Goal: Task Accomplishment & Management: Use online tool/utility

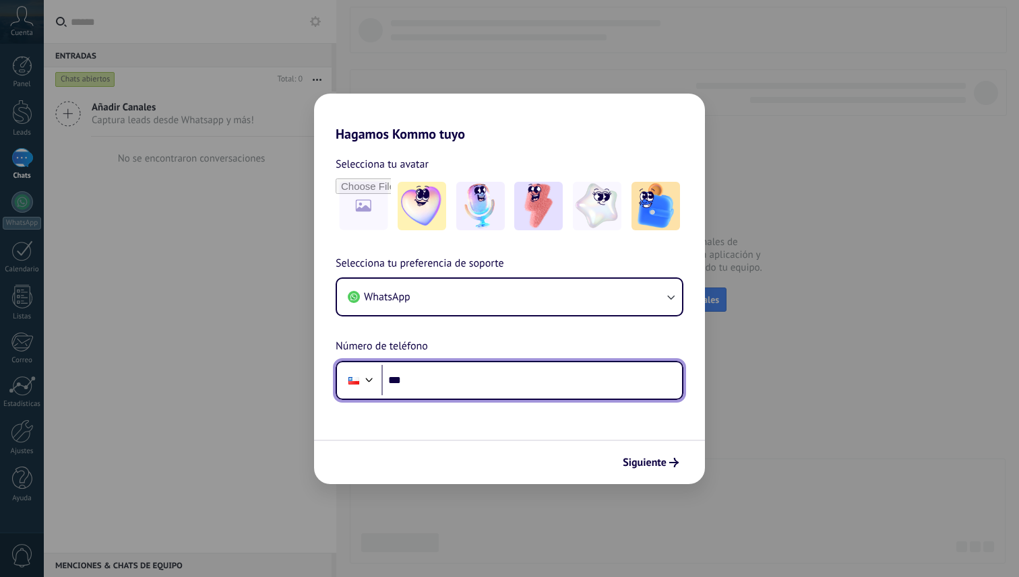
click at [539, 378] on input "***" at bounding box center [531, 380] width 301 height 31
type input "**********"
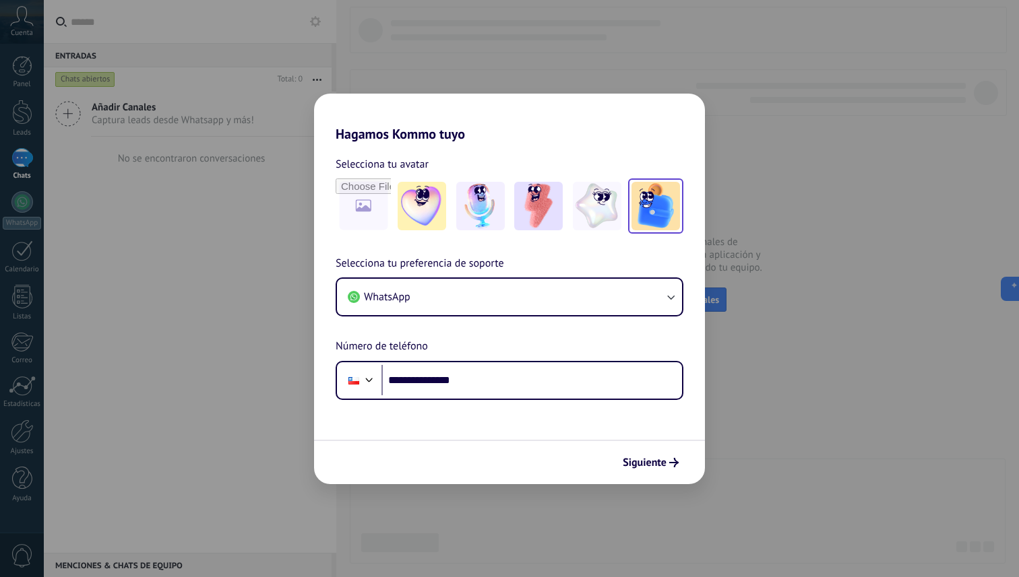
click at [653, 201] on img at bounding box center [655, 206] width 49 height 49
click at [654, 460] on span "Siguiente" at bounding box center [645, 462] width 44 height 9
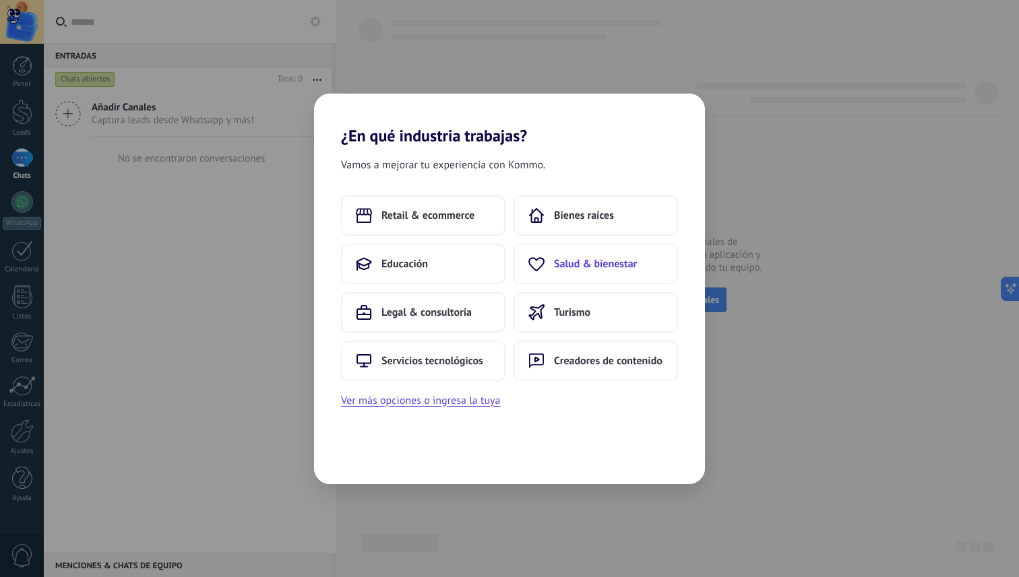
click at [573, 266] on span "Salud & bienestar" at bounding box center [595, 263] width 83 height 13
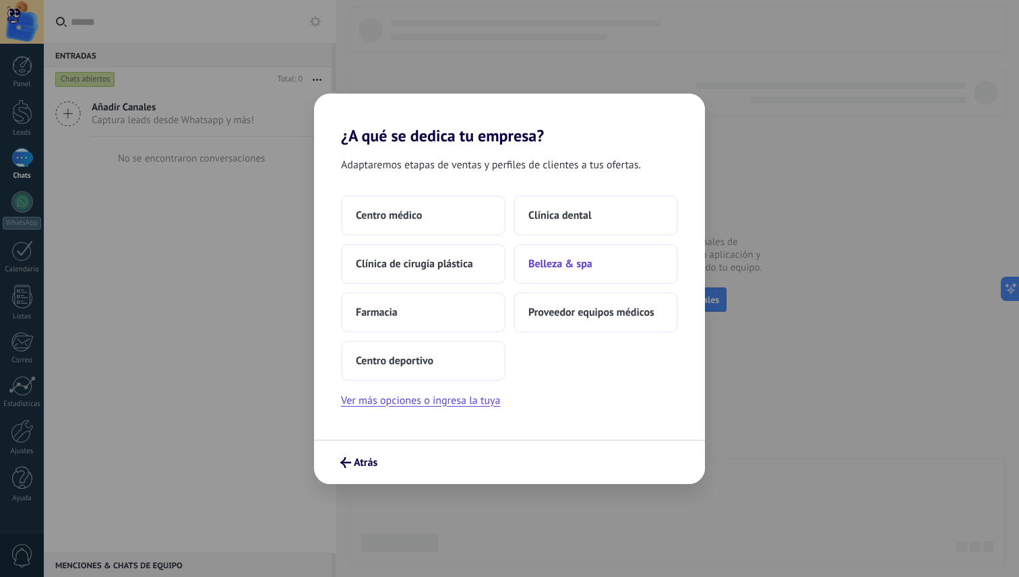
click at [565, 265] on span "Belleza & spa" at bounding box center [560, 263] width 64 height 13
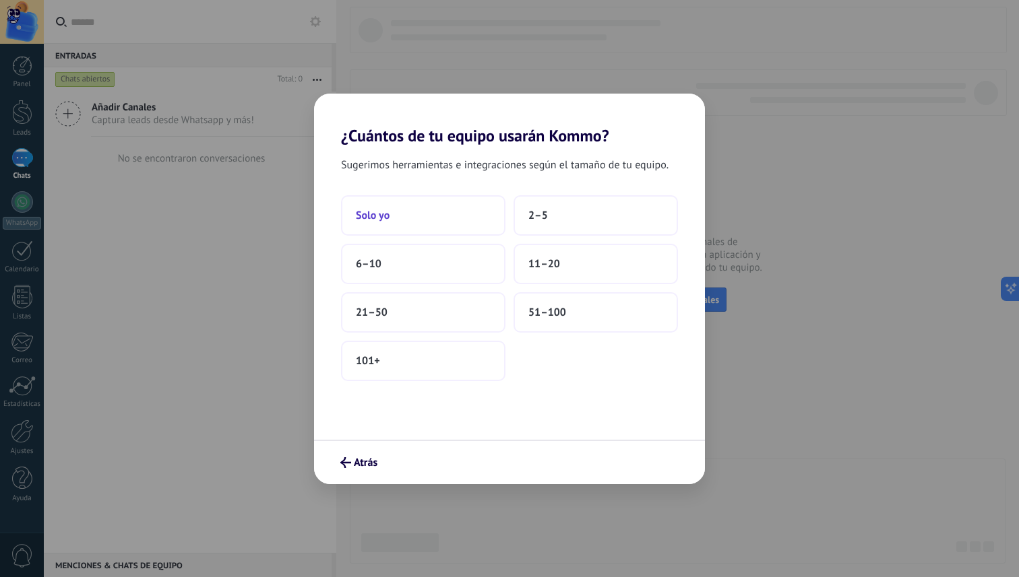
click at [459, 216] on button "Solo yo" at bounding box center [423, 215] width 164 height 40
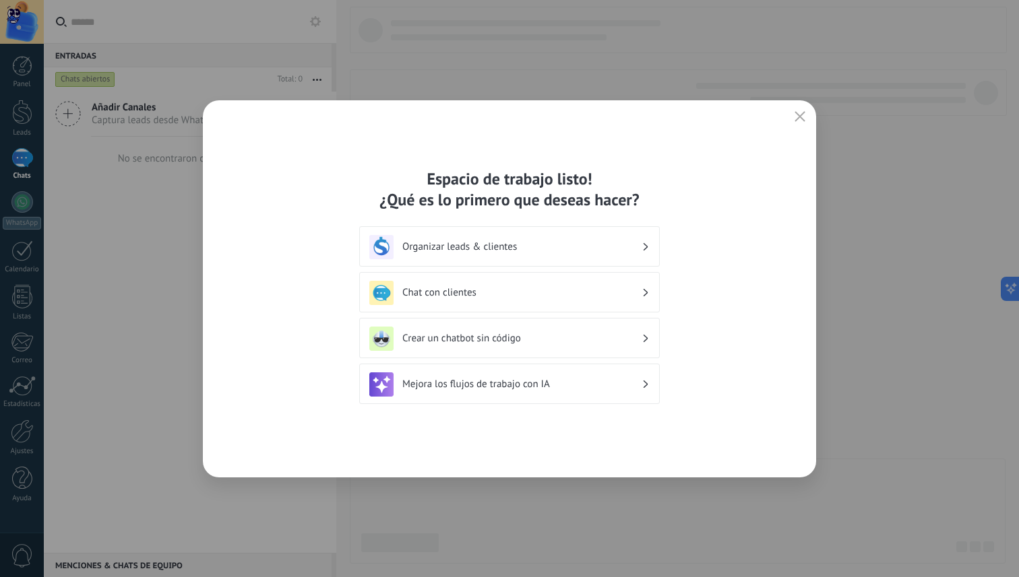
click at [618, 295] on h3 "Chat con clientes" at bounding box center [521, 292] width 239 height 13
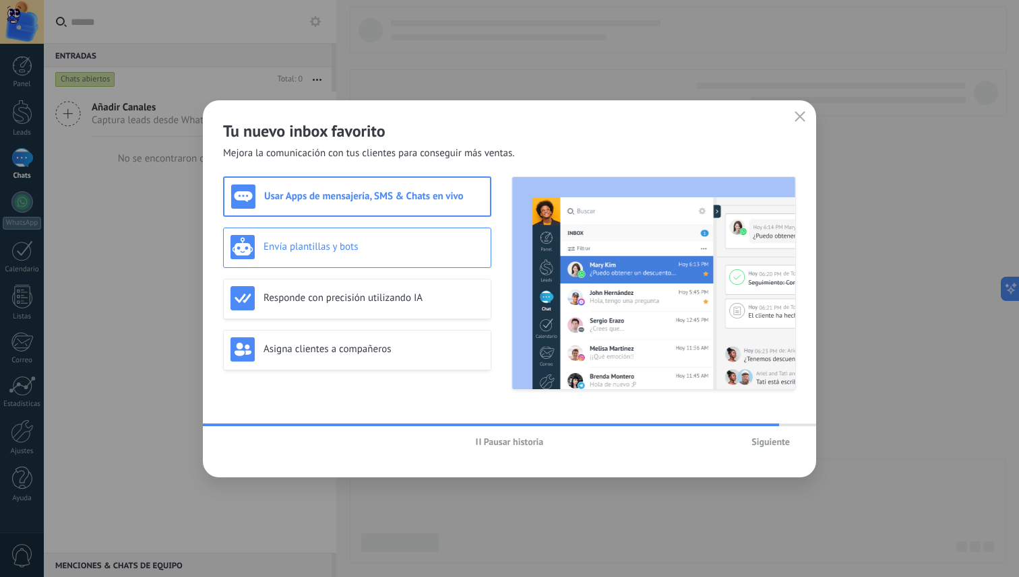
click at [396, 253] on h3 "Envía plantillas y bots" at bounding box center [373, 247] width 220 height 13
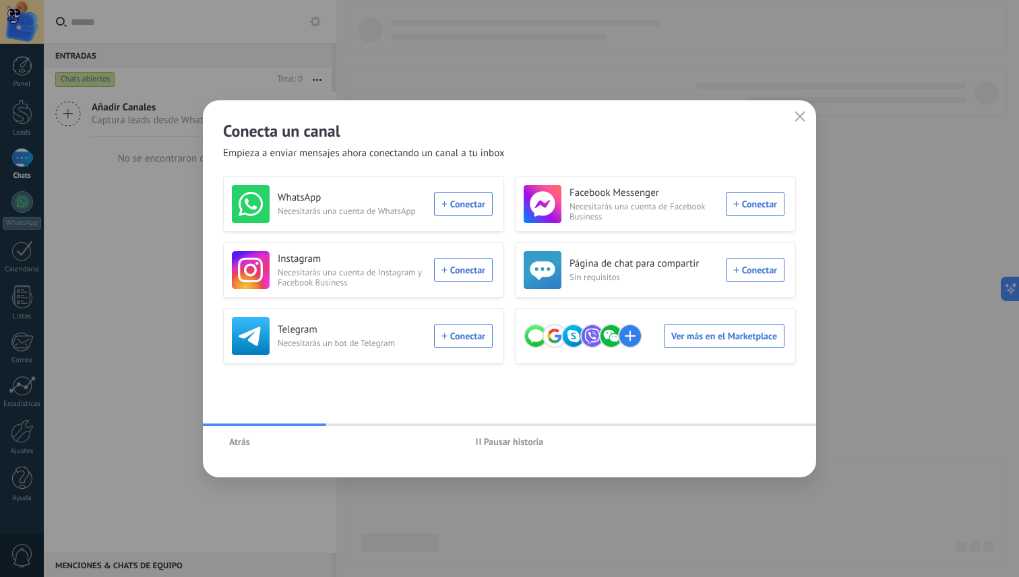
click at [232, 445] on span "Atrás" at bounding box center [239, 441] width 21 height 9
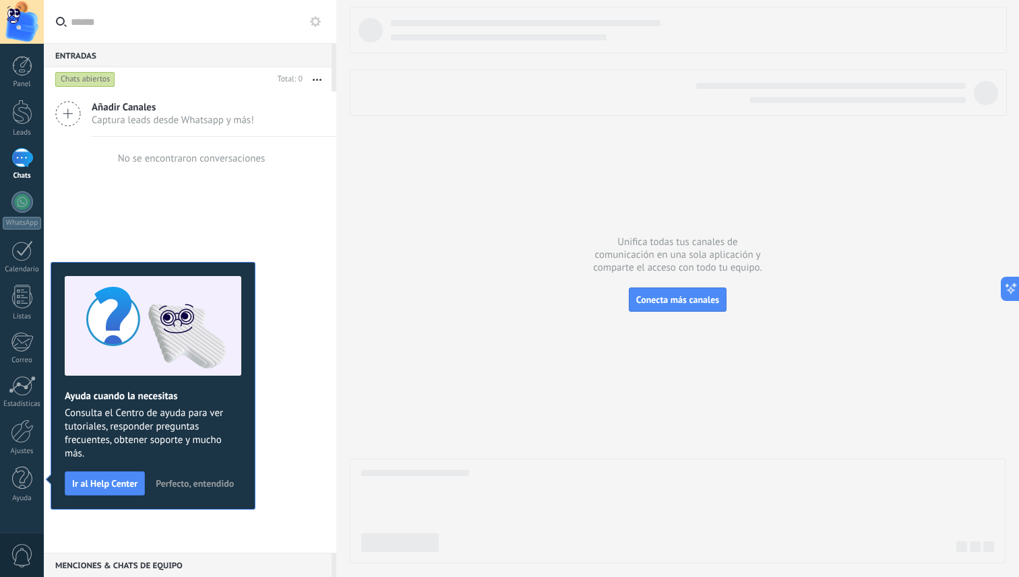
click at [176, 116] on span "Captura leads desde Whatsapp y más!" at bounding box center [173, 120] width 162 height 13
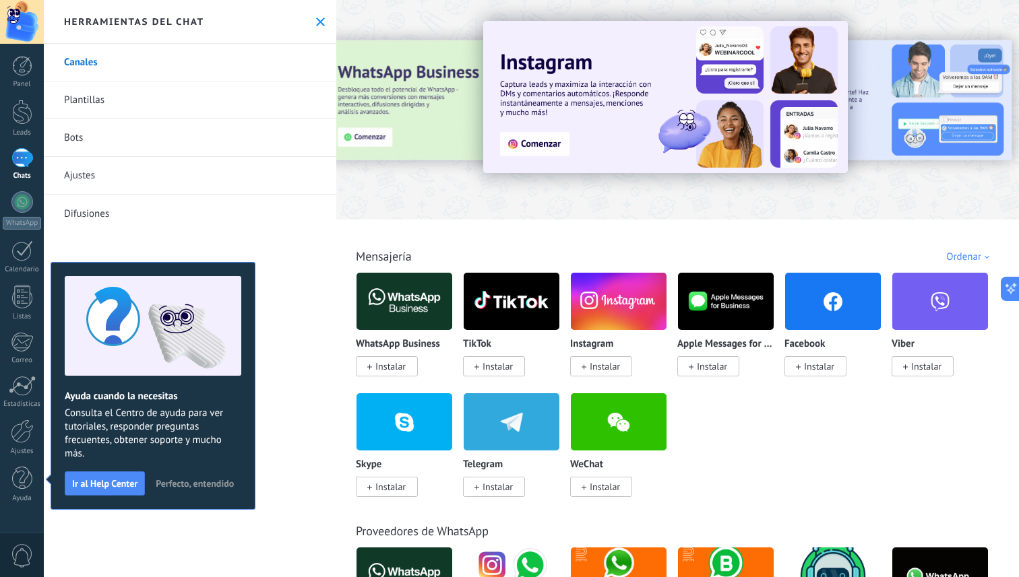
click at [398, 365] on span "Instalar" at bounding box center [390, 366] width 30 height 12
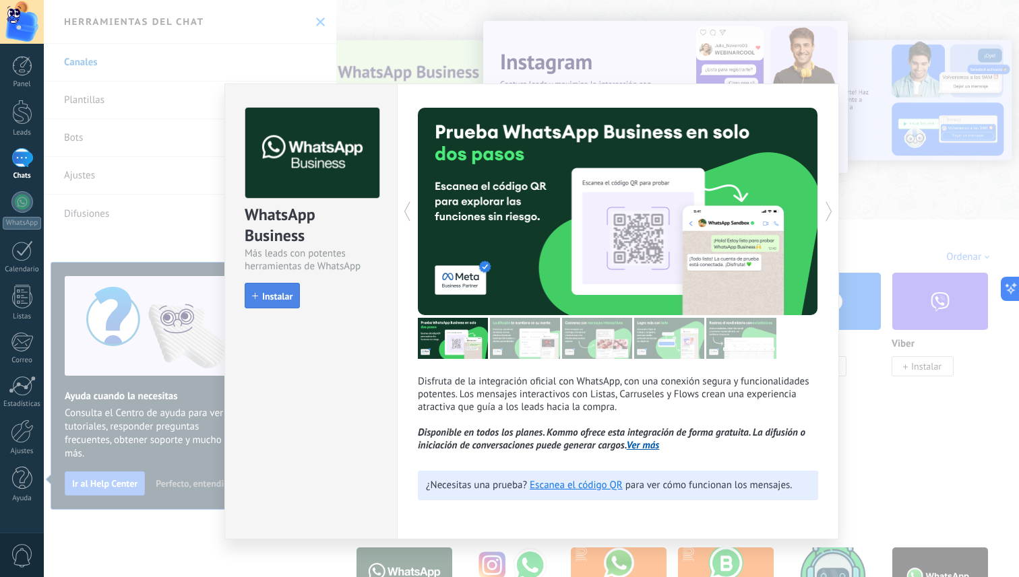
click at [273, 296] on span "Instalar" at bounding box center [277, 296] width 30 height 9
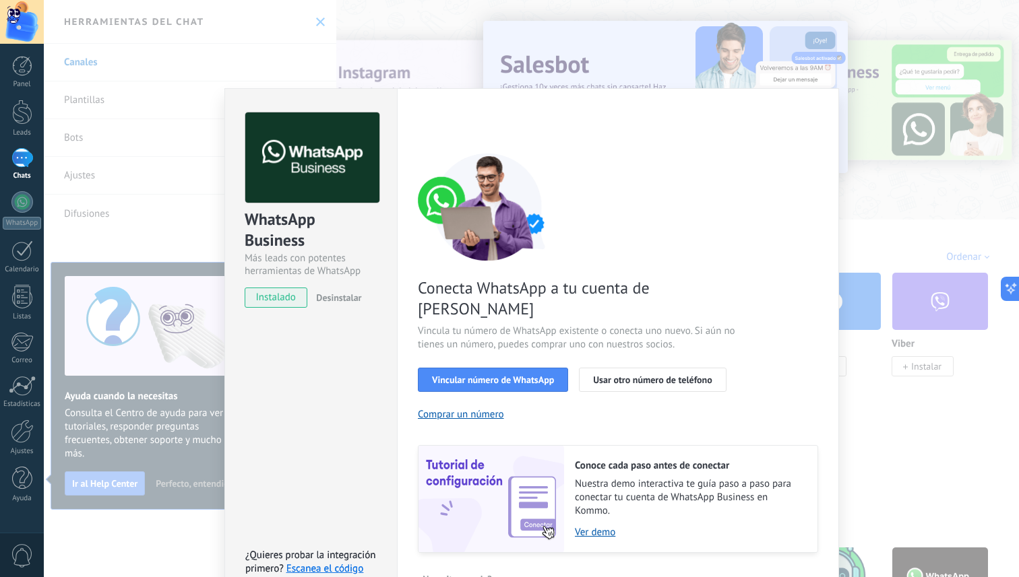
scroll to position [15, 0]
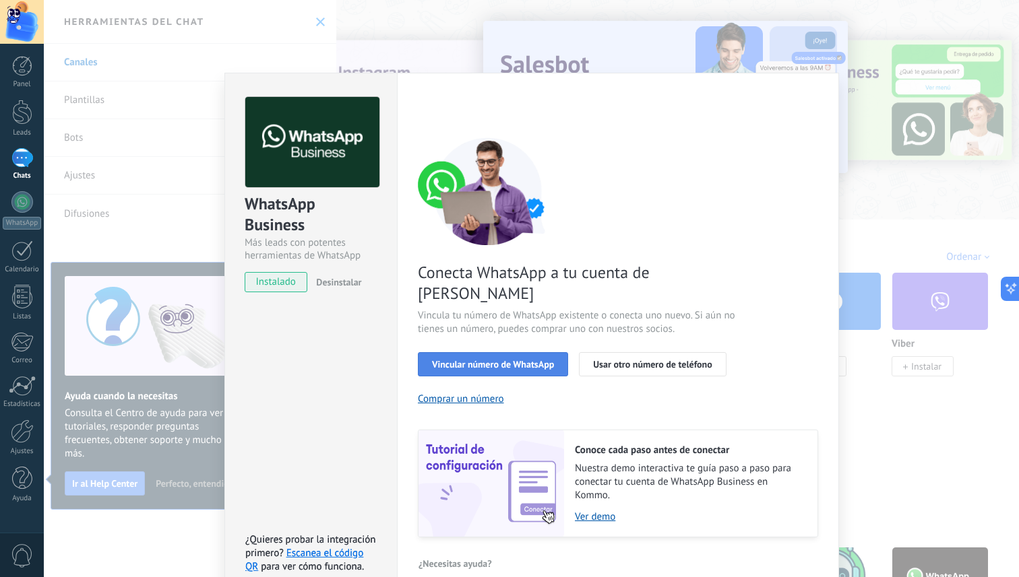
click at [511, 360] on span "Vincular número de WhatsApp" at bounding box center [493, 364] width 122 height 9
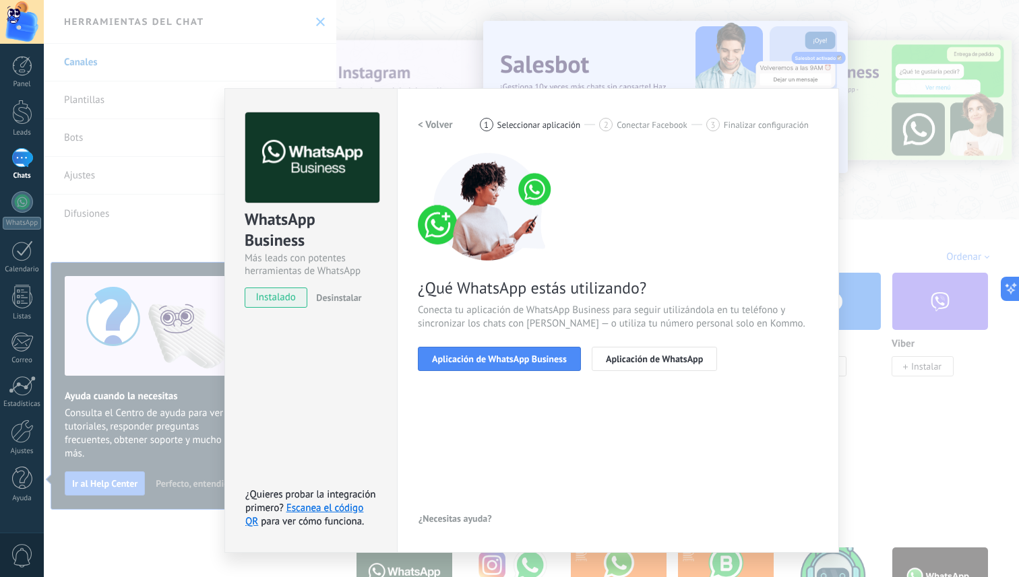
scroll to position [0, 0]
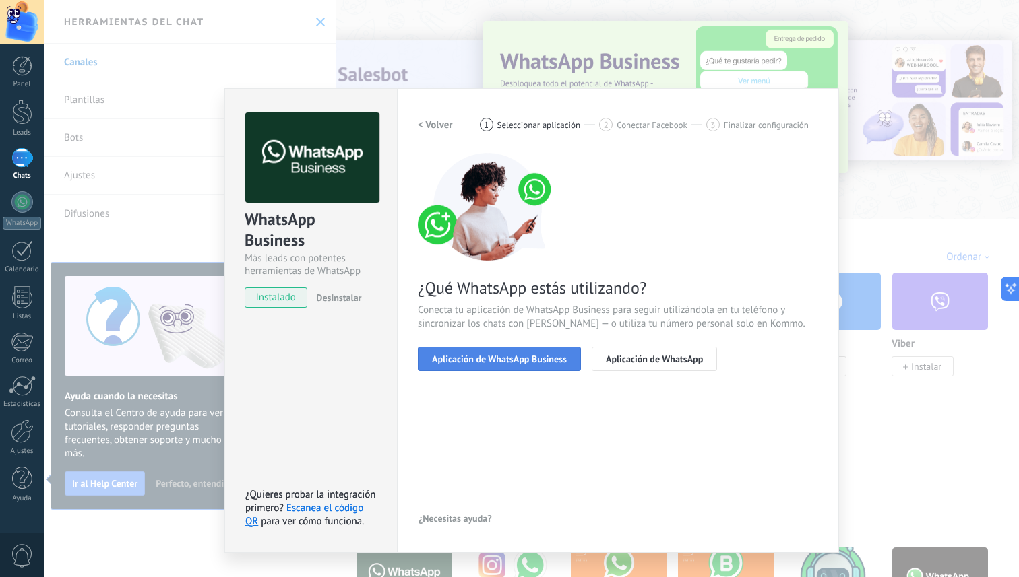
click at [544, 354] on span "Aplicación de WhatsApp Business" at bounding box center [499, 358] width 135 height 9
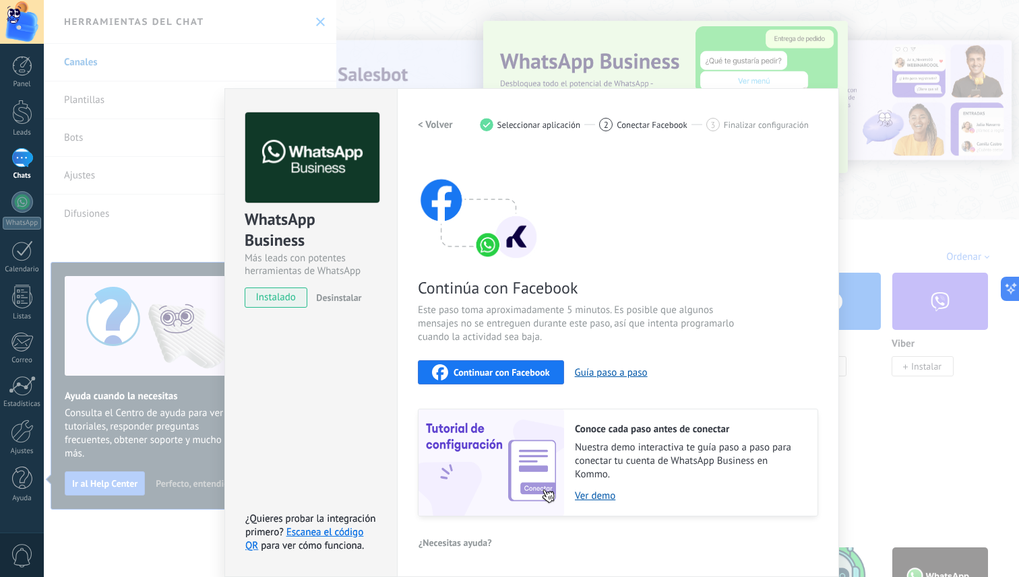
click at [519, 375] on span "Continuar con Facebook" at bounding box center [501, 372] width 96 height 9
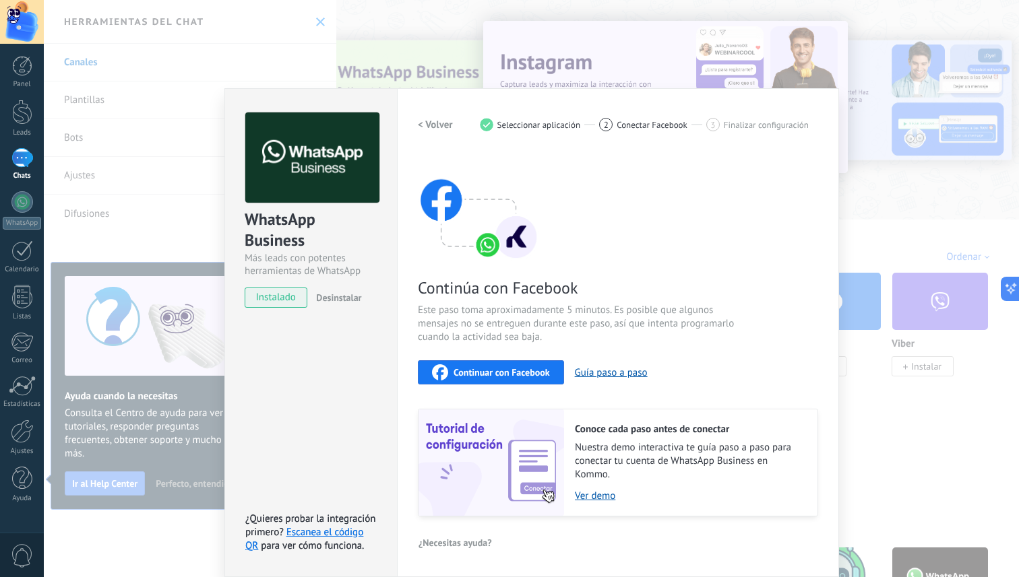
click at [528, 368] on span "Continuar con Facebook" at bounding box center [501, 372] width 96 height 9
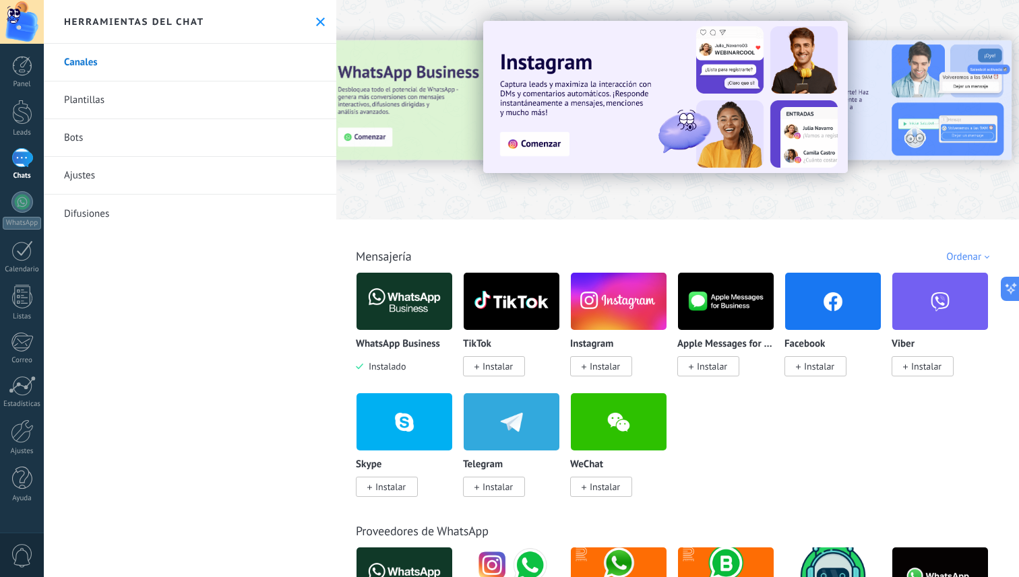
click at [24, 166] on div at bounding box center [22, 158] width 22 height 20
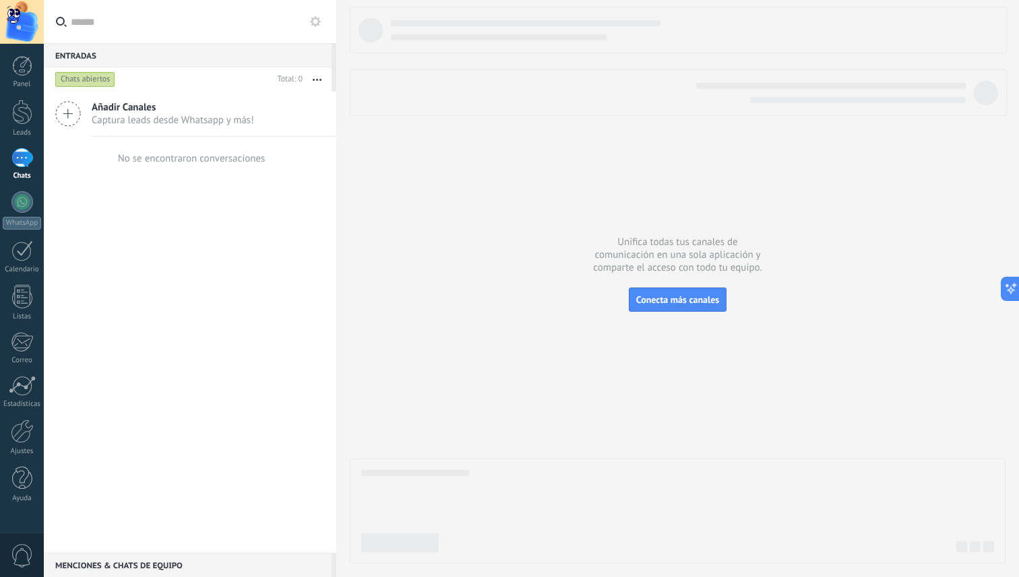
click at [175, 112] on span "Añadir Canales" at bounding box center [173, 107] width 162 height 13
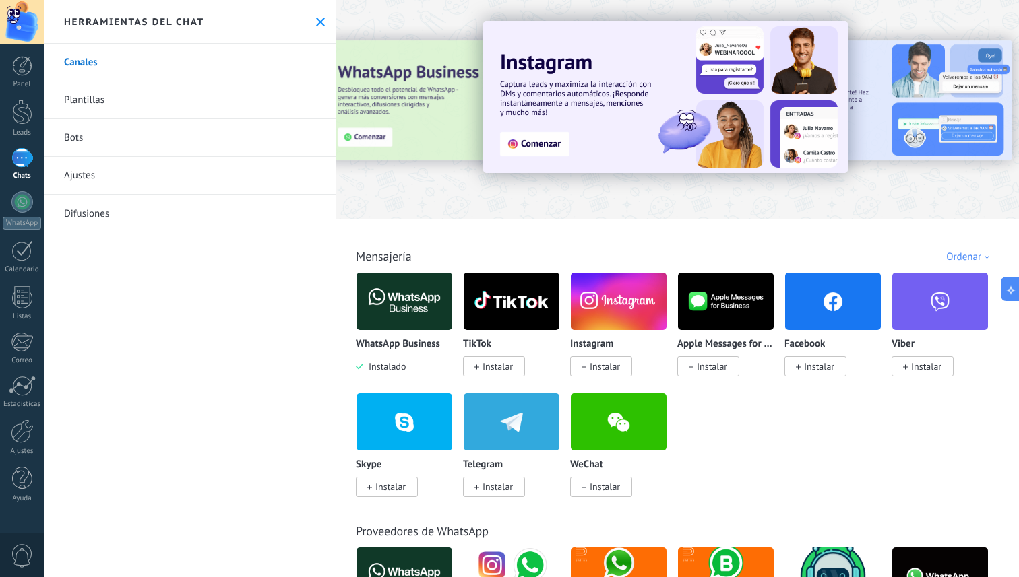
click at [175, 93] on link "Plantillas" at bounding box center [190, 101] width 292 height 38
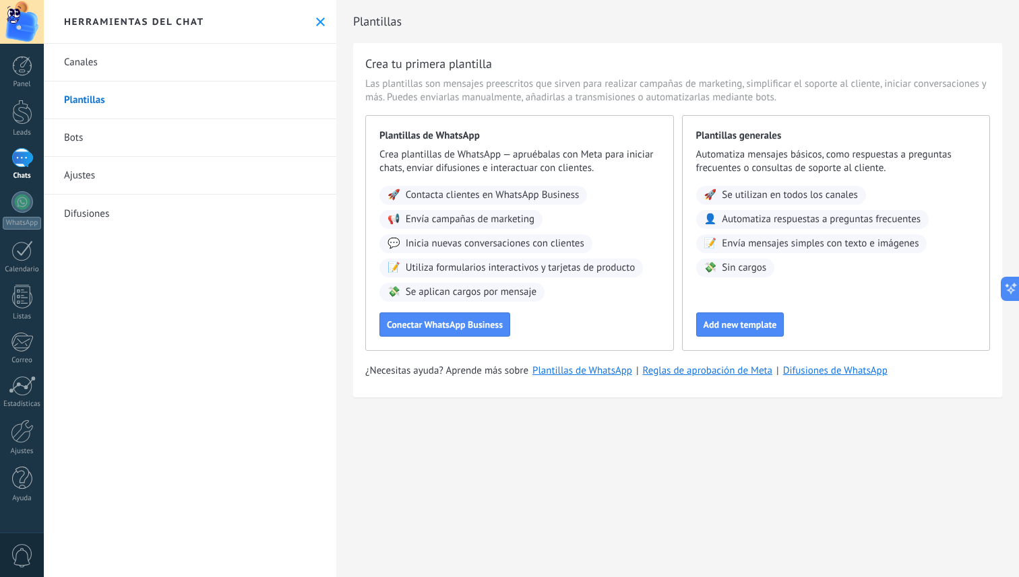
click at [125, 148] on link "Bots" at bounding box center [190, 138] width 292 height 38
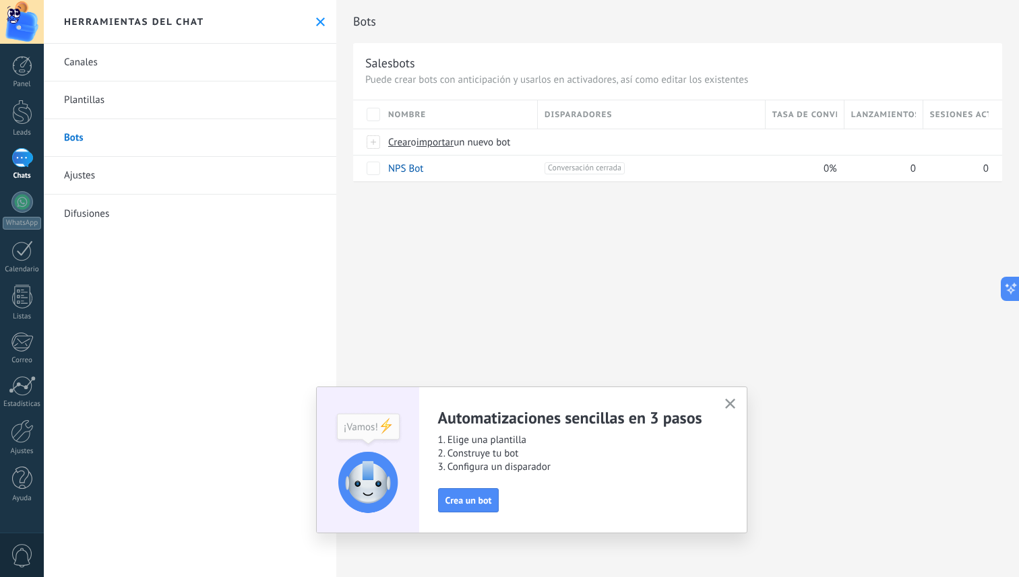
click at [117, 174] on link "Ajustes" at bounding box center [190, 176] width 292 height 38
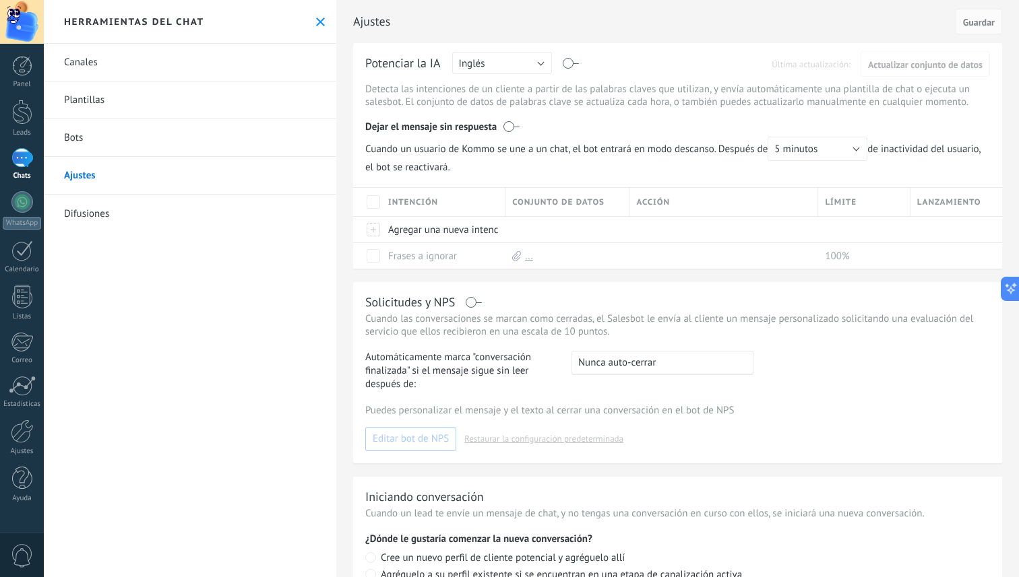
click at [113, 210] on link "Difusiones" at bounding box center [190, 214] width 292 height 38
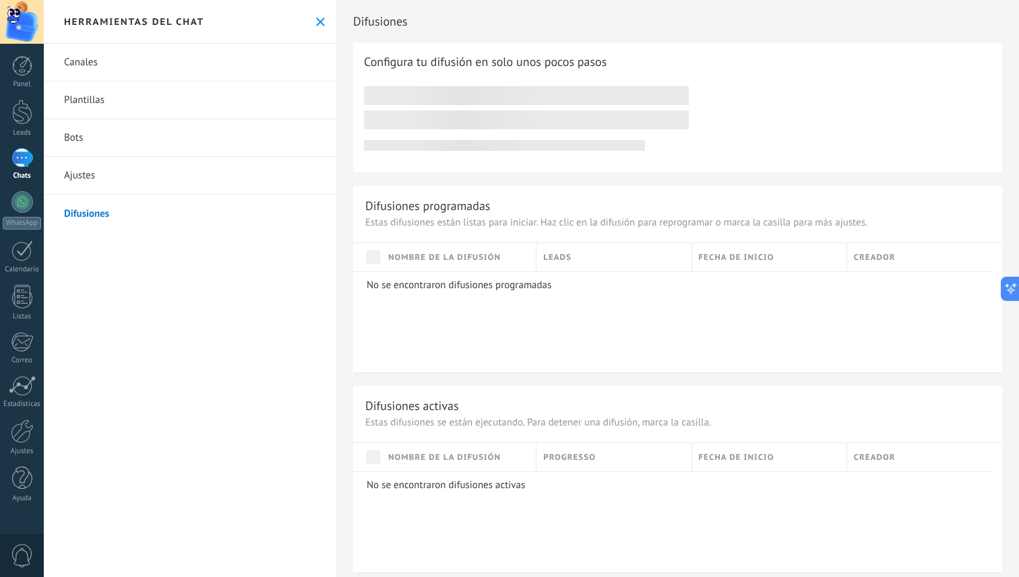
click at [110, 61] on link "Canales" at bounding box center [190, 63] width 292 height 38
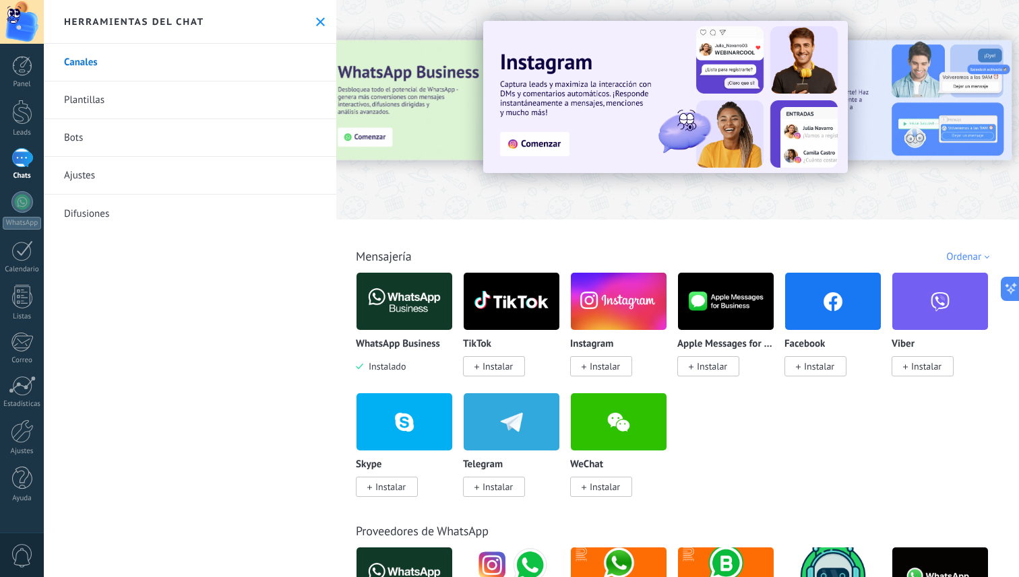
scroll to position [61, 0]
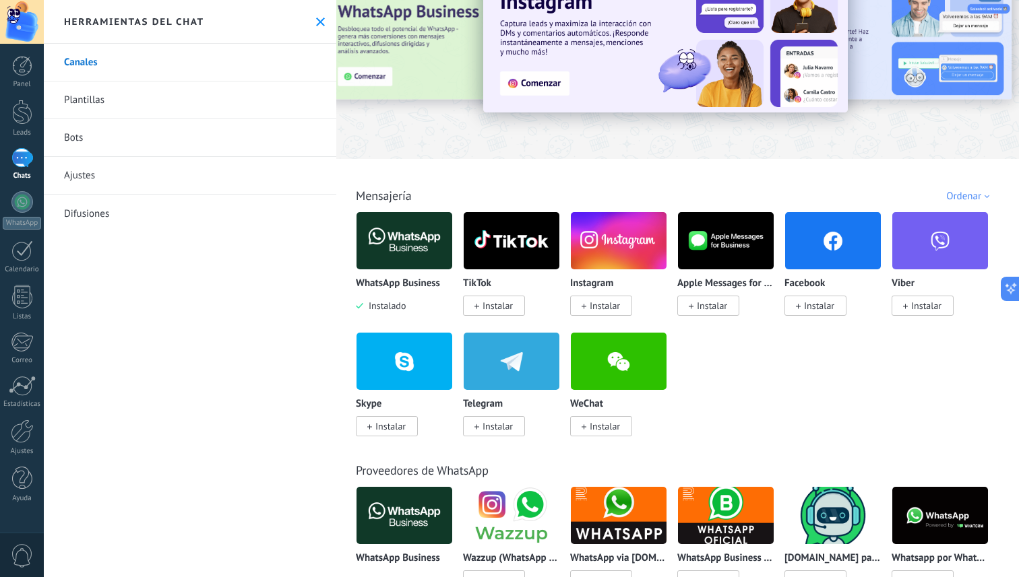
click at [405, 238] on img at bounding box center [404, 240] width 96 height 65
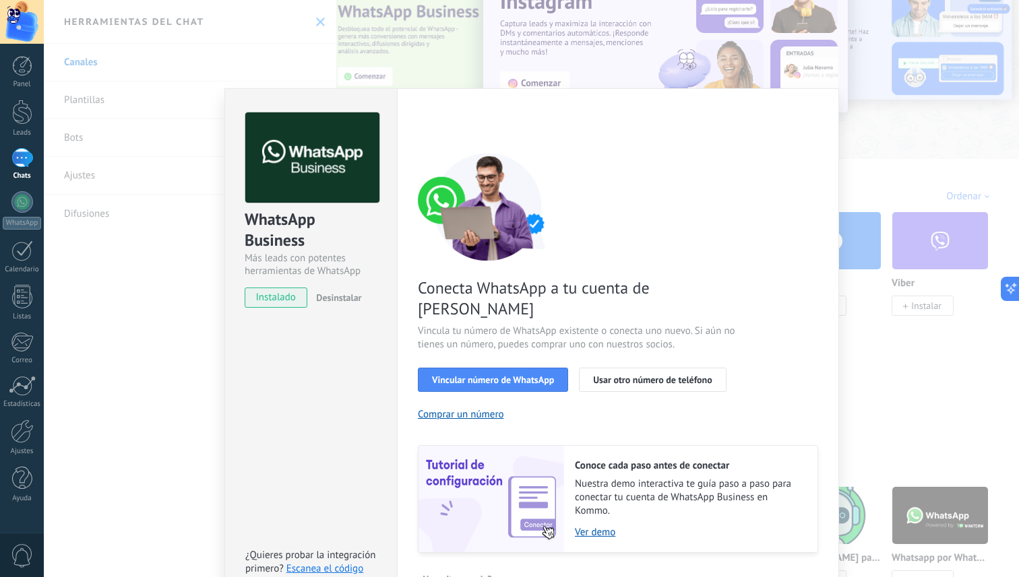
scroll to position [15, 0]
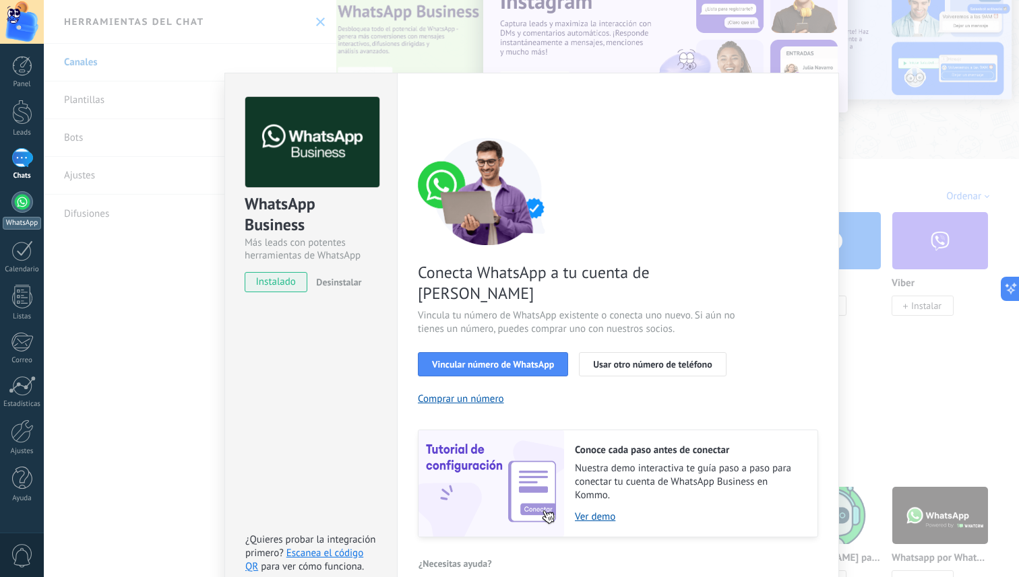
click at [22, 199] on div at bounding box center [22, 202] width 22 height 22
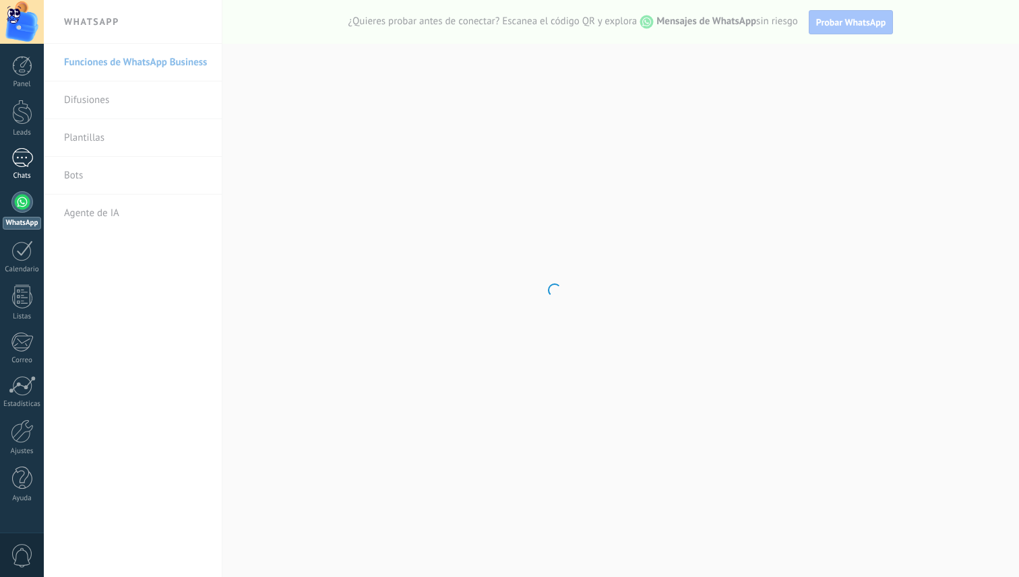
click at [22, 161] on div at bounding box center [22, 158] width 22 height 20
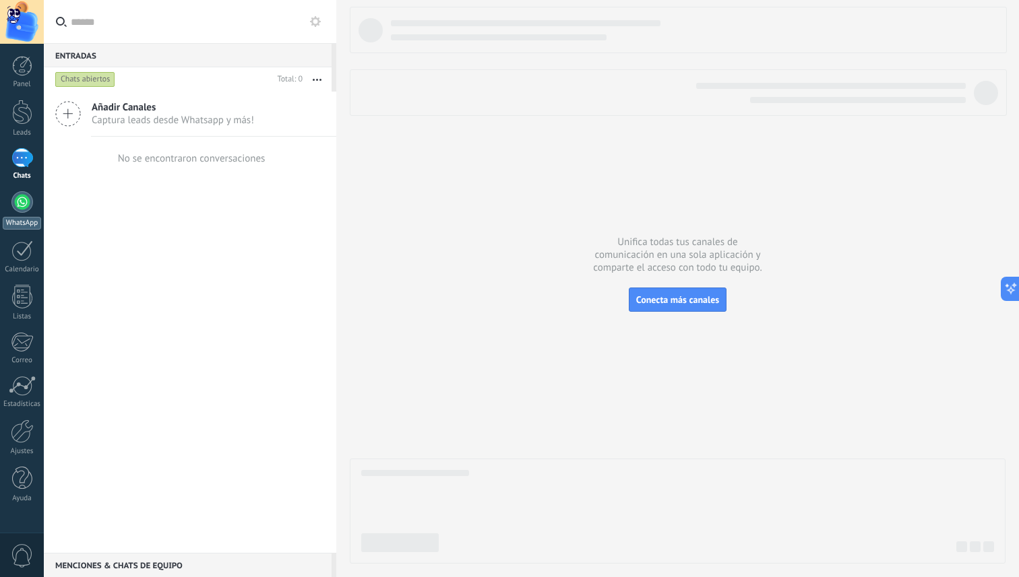
click at [22, 201] on div at bounding box center [22, 202] width 22 height 22
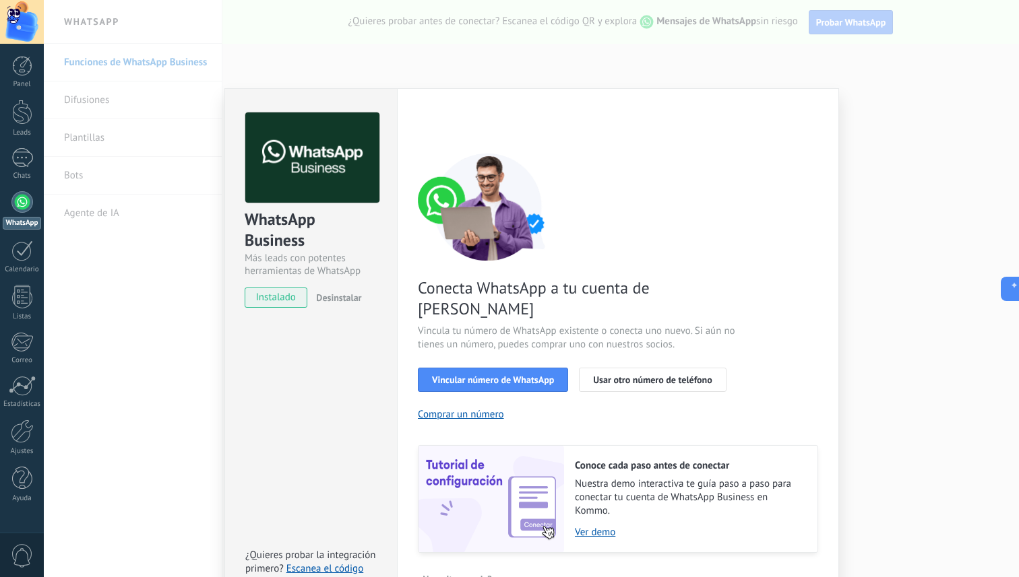
scroll to position [15, 0]
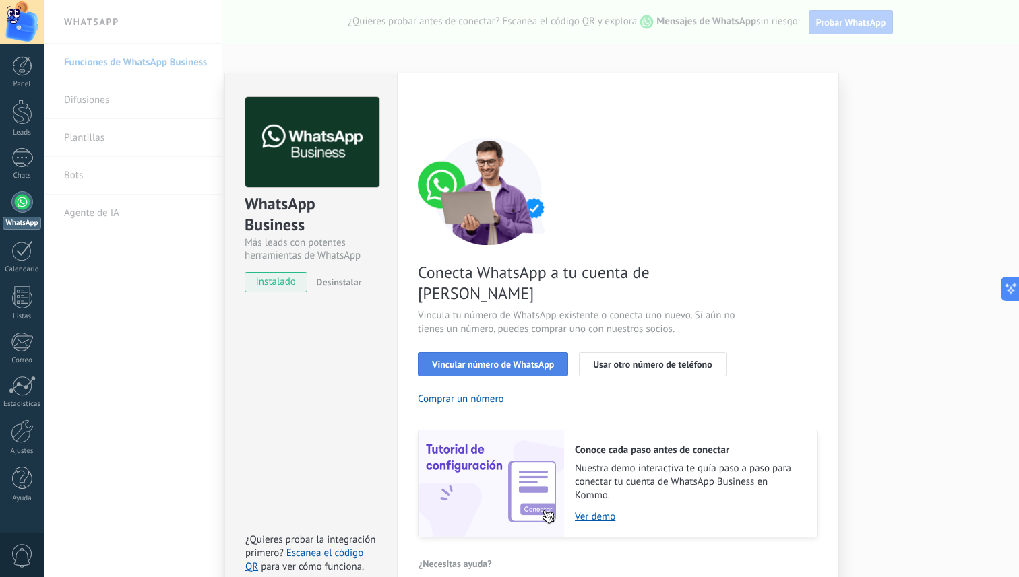
click at [478, 360] on span "Vincular número de WhatsApp" at bounding box center [493, 364] width 122 height 9
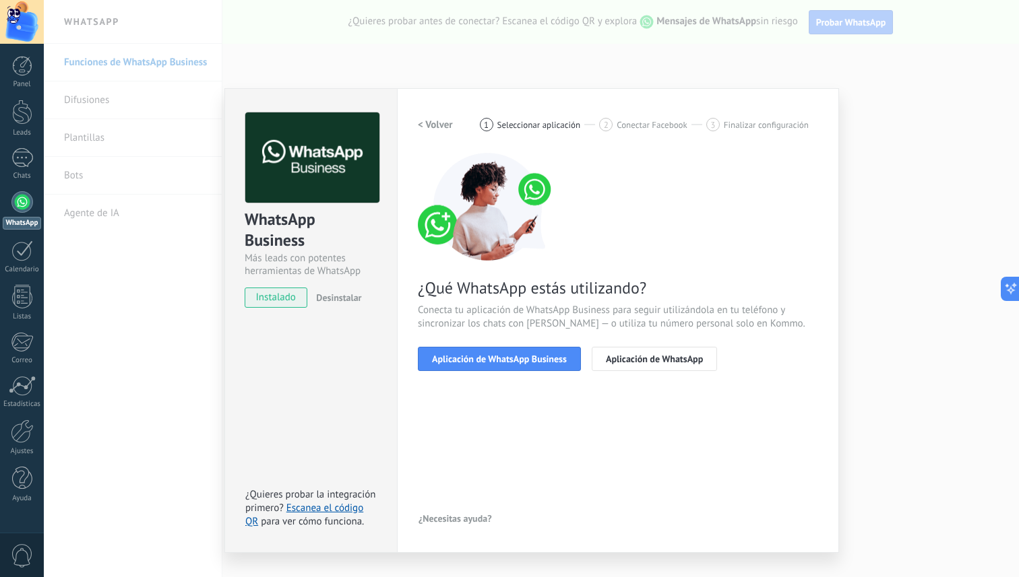
scroll to position [0, 0]
click at [518, 350] on button "Aplicación de WhatsApp Business" at bounding box center [499, 359] width 163 height 24
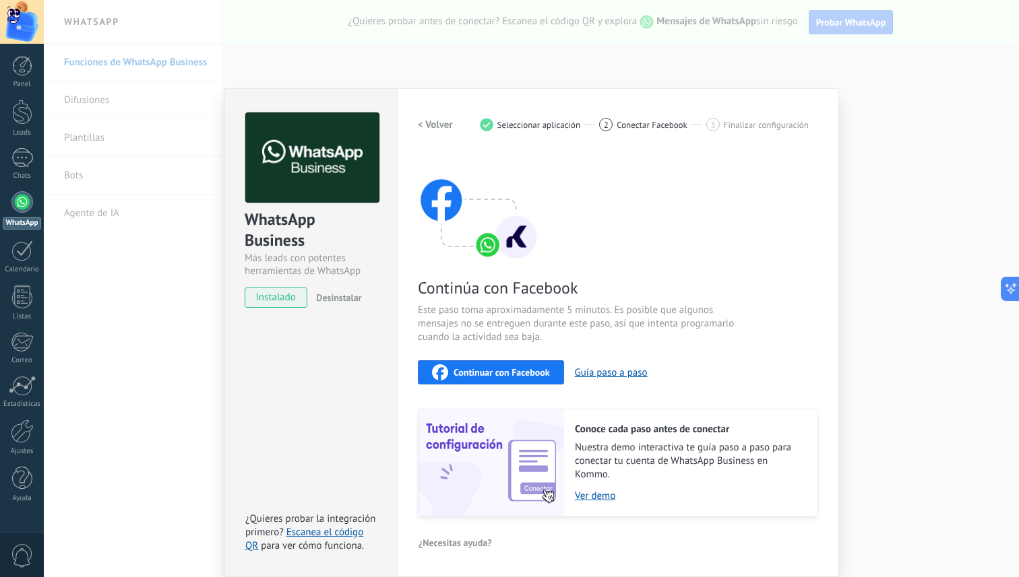
click at [511, 368] on span "Continuar con Facebook" at bounding box center [501, 372] width 96 height 9
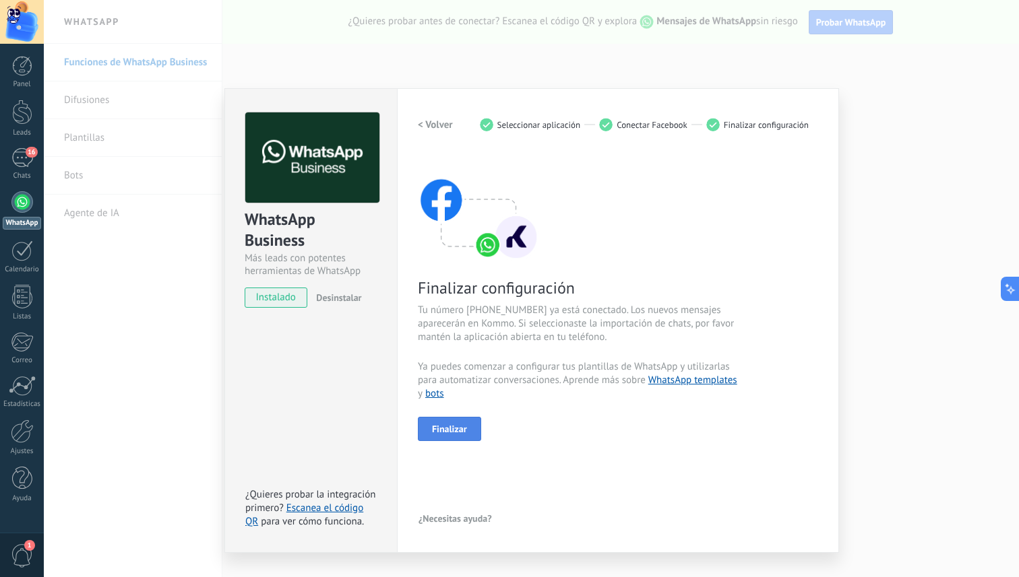
click at [468, 426] on button "Finalizar" at bounding box center [449, 429] width 63 height 24
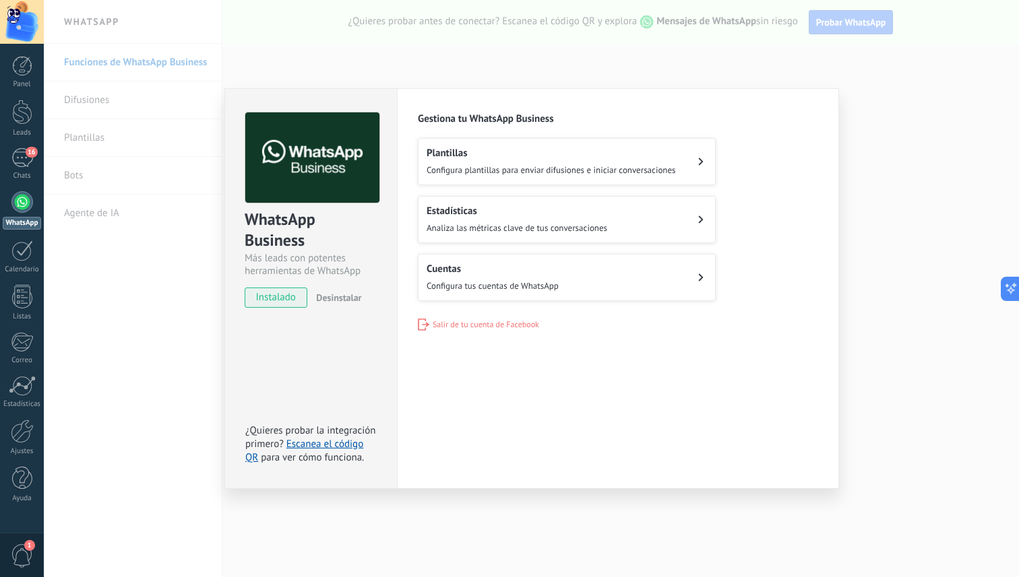
click at [649, 167] on span "Configura plantillas para enviar difusiones e iniciar conversaciones" at bounding box center [551, 169] width 249 height 11
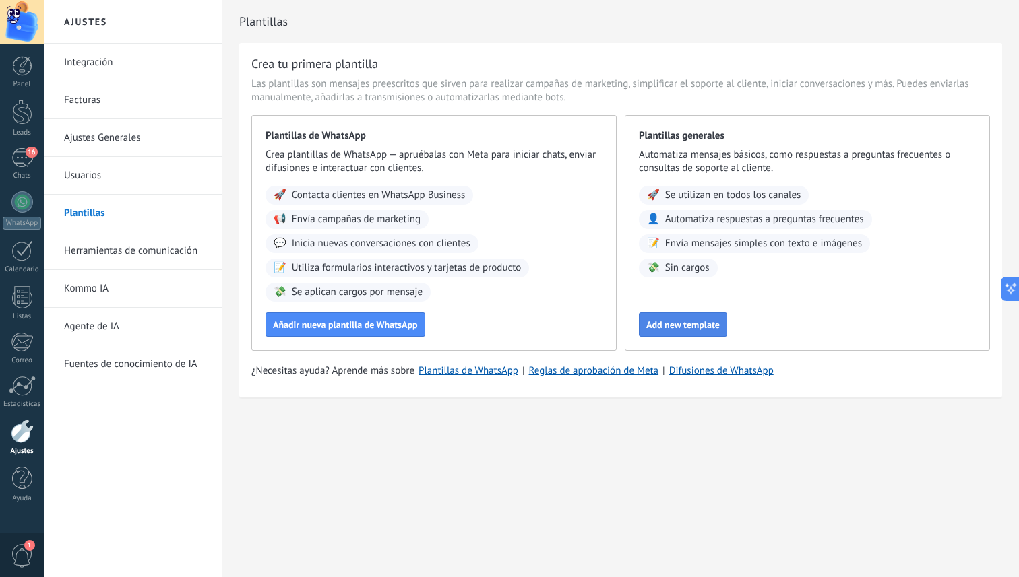
click at [700, 329] on span "Add new template" at bounding box center [682, 324] width 73 height 9
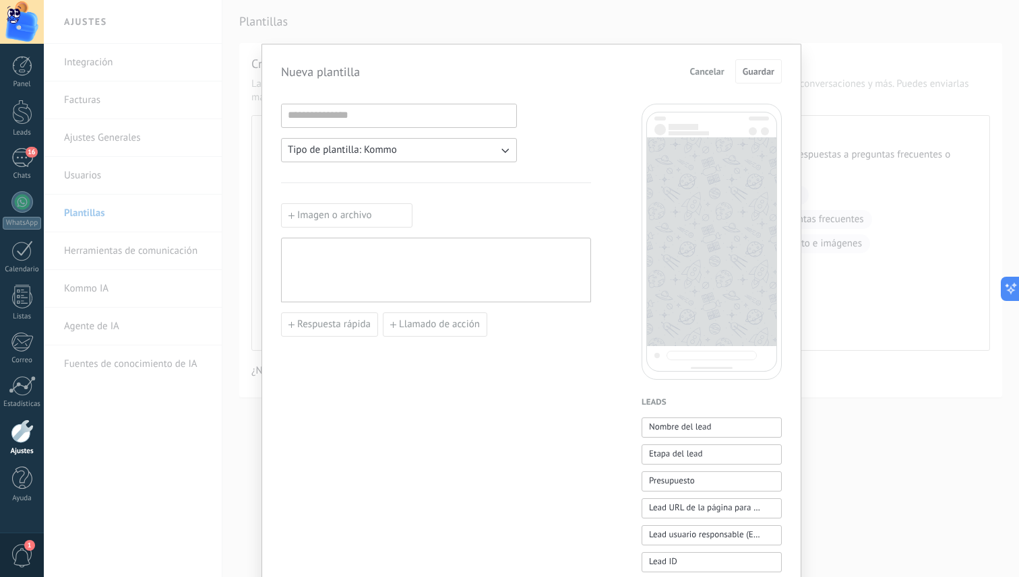
click at [426, 147] on button "Tipo de plantilla: Kommo" at bounding box center [399, 150] width 236 height 24
click at [417, 148] on li "Kommo" at bounding box center [394, 150] width 243 height 23
click at [544, 148] on div "Tipo de plantilla: Kommo Imagen o archivo Respuesta rápida Llamado de acción" at bounding box center [436, 559] width 310 height 910
click at [383, 122] on input at bounding box center [399, 115] width 234 height 22
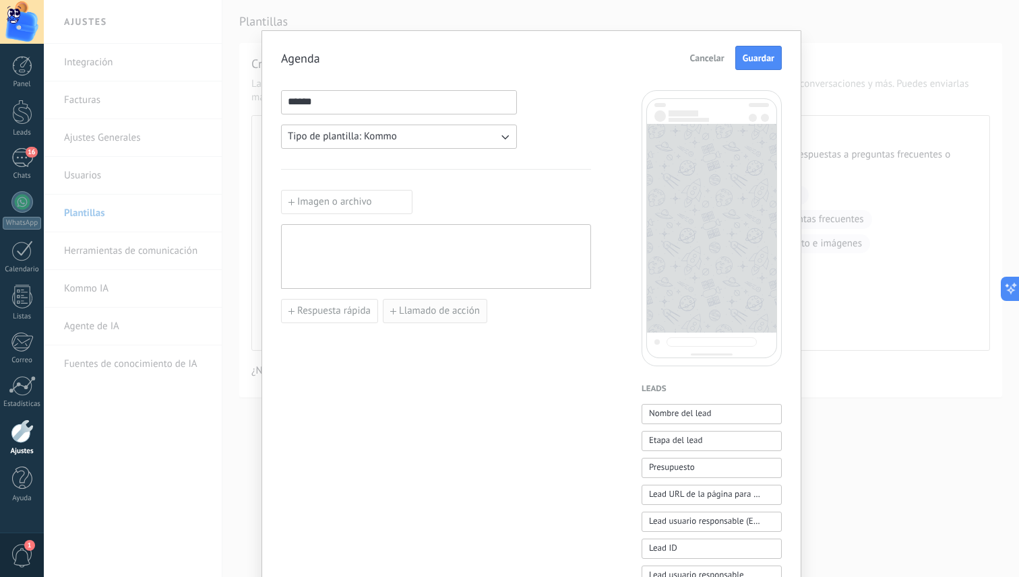
type input "******"
click at [416, 312] on span "Llamado de acción" at bounding box center [439, 311] width 81 height 9
click at [398, 307] on input at bounding box center [357, 311] width 150 height 22
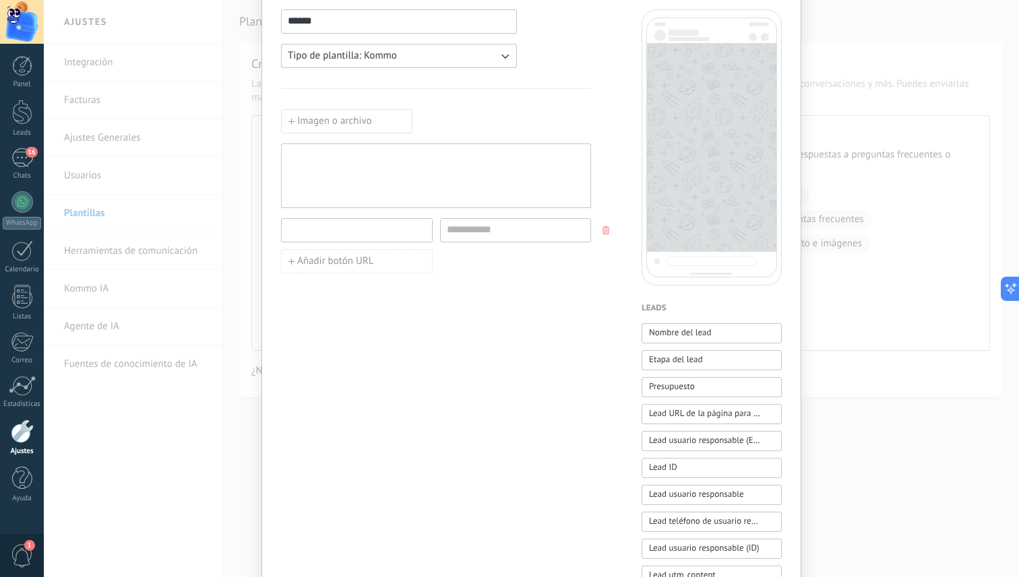
scroll to position [116, 0]
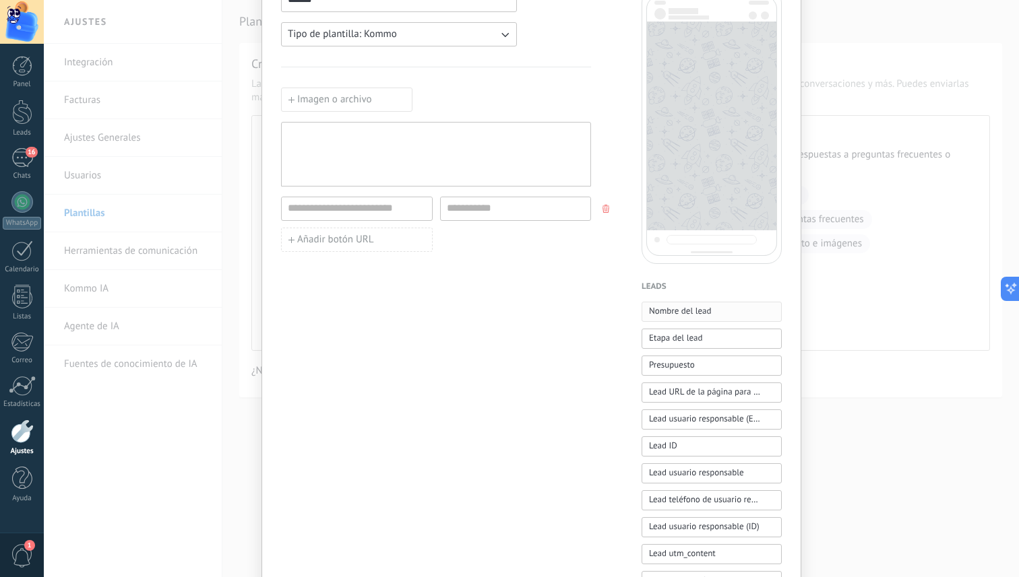
click at [698, 311] on span "Nombre del lead" at bounding box center [680, 311] width 63 height 13
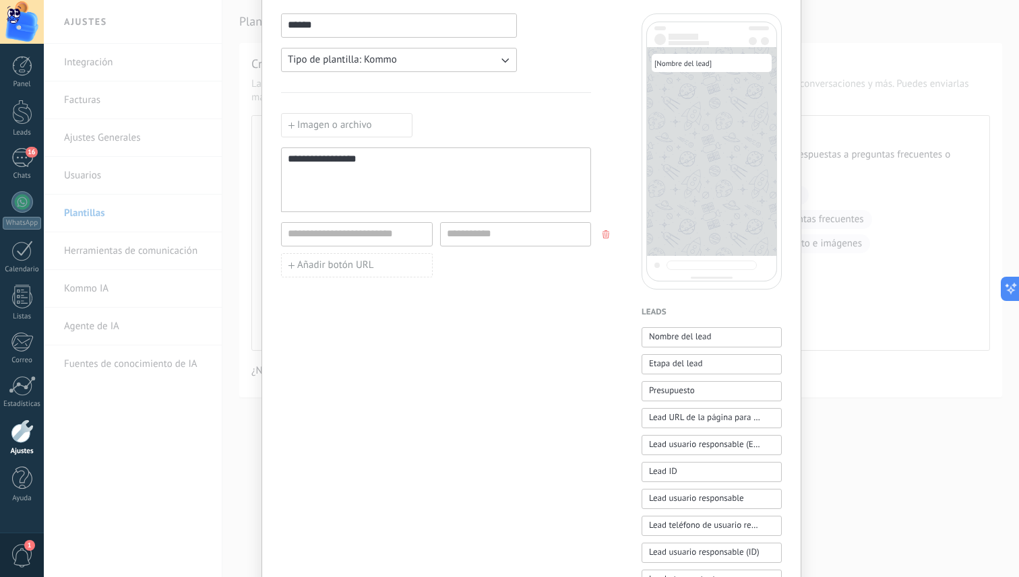
scroll to position [81, 0]
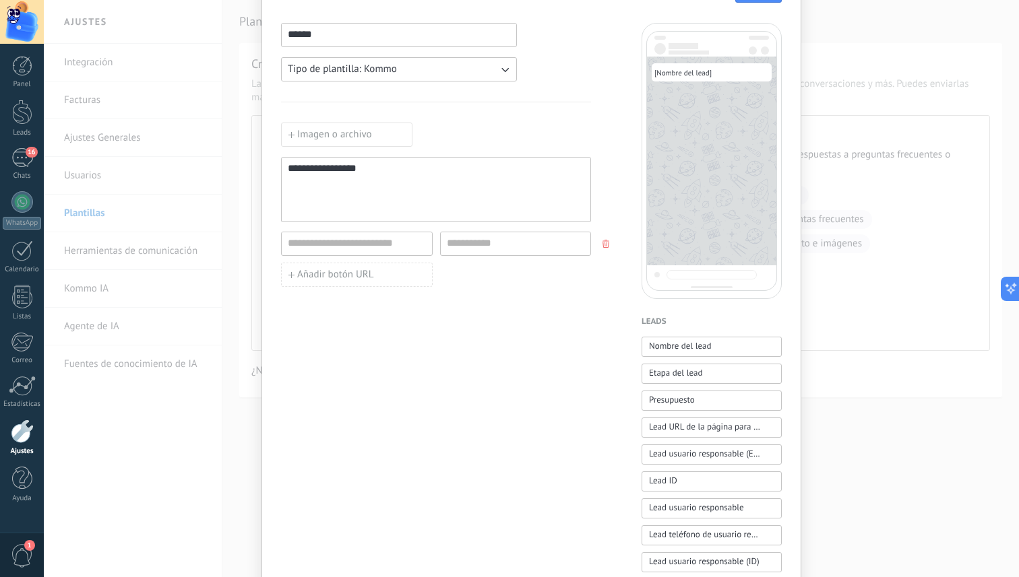
drag, startPoint x: 375, startPoint y: 185, endPoint x: 280, endPoint y: 152, distance: 101.2
click at [281, 152] on div "**********" at bounding box center [436, 205] width 310 height 164
click at [687, 354] on span "Nombre del lead" at bounding box center [680, 347] width 63 height 15
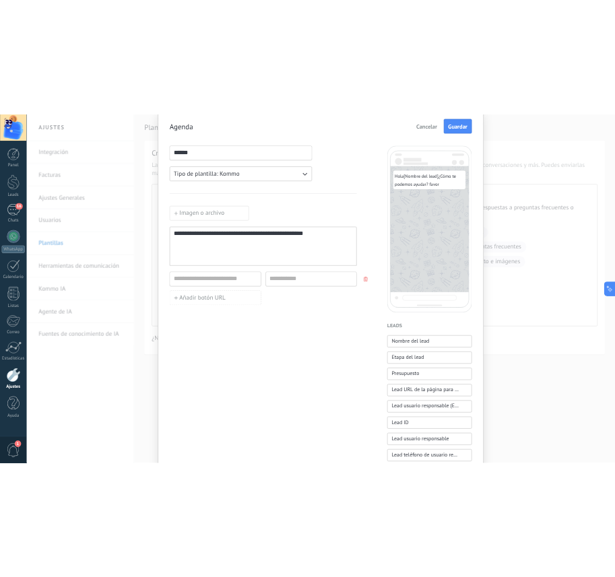
scroll to position [50, 0]
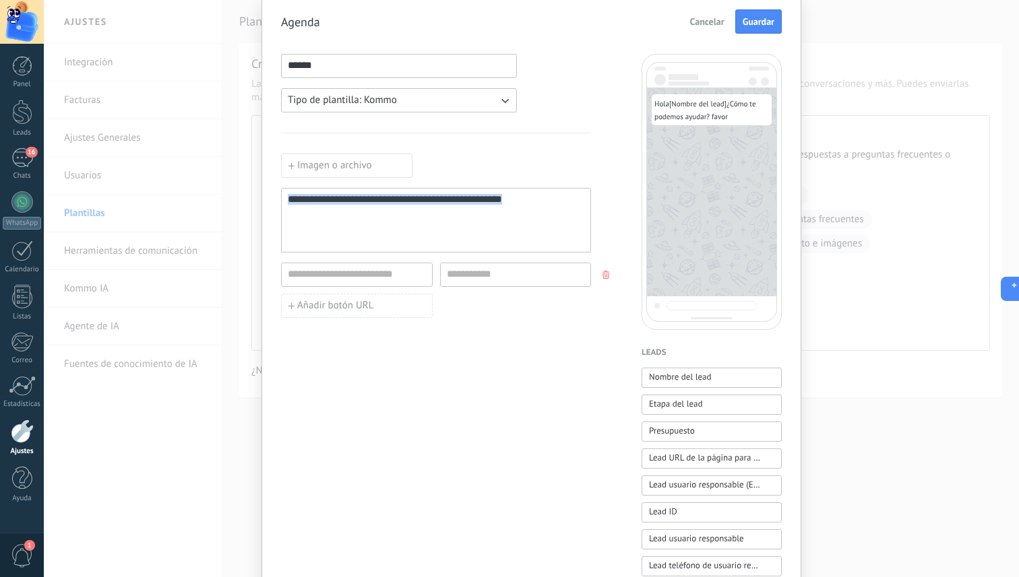
drag, startPoint x: 375, startPoint y: 228, endPoint x: 228, endPoint y: 138, distance: 171.5
click at [228, 138] on div "**********" at bounding box center [531, 288] width 975 height 577
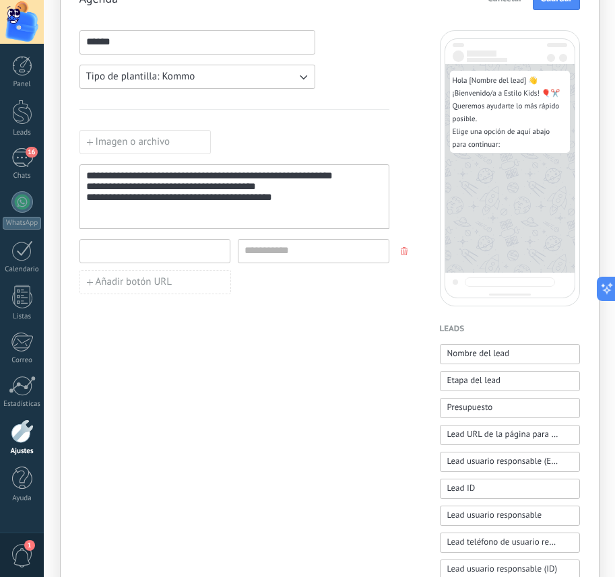
click at [157, 251] on input at bounding box center [155, 251] width 150 height 22
paste input "**********"
type input "**********"
click at [265, 249] on input at bounding box center [314, 251] width 150 height 22
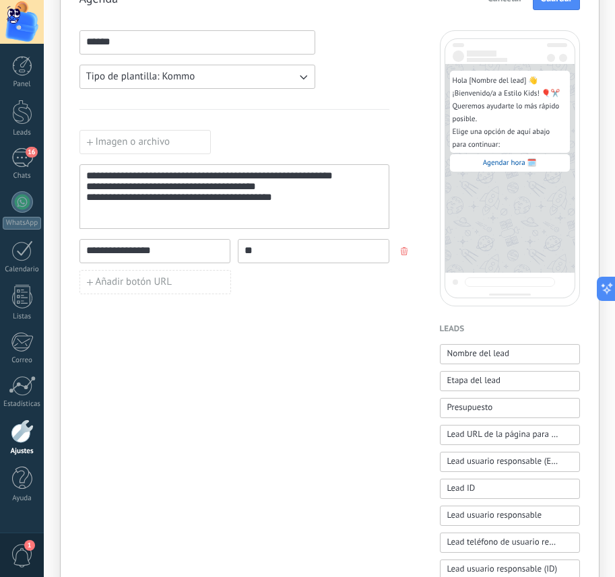
type input "*"
type input "**********"
click at [142, 249] on input "**********" at bounding box center [155, 251] width 150 height 22
type input "**********"
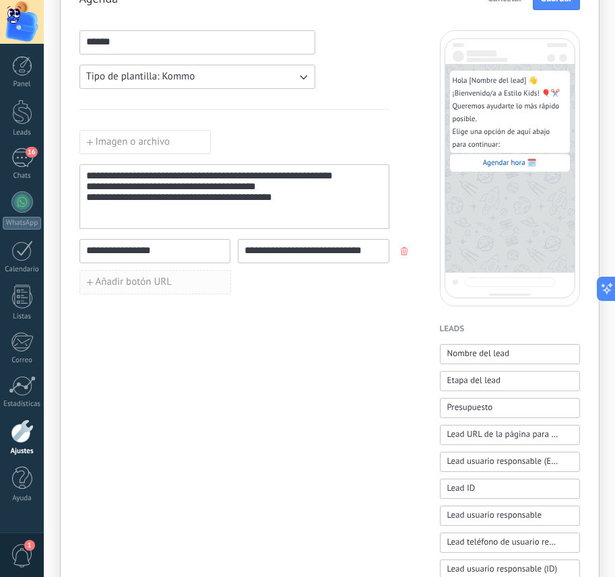
click at [162, 282] on span "Añadir botón URL" at bounding box center [134, 282] width 76 height 9
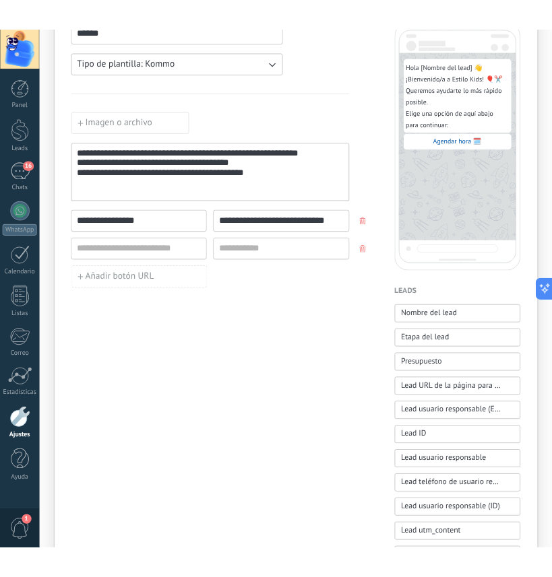
scroll to position [0, 0]
